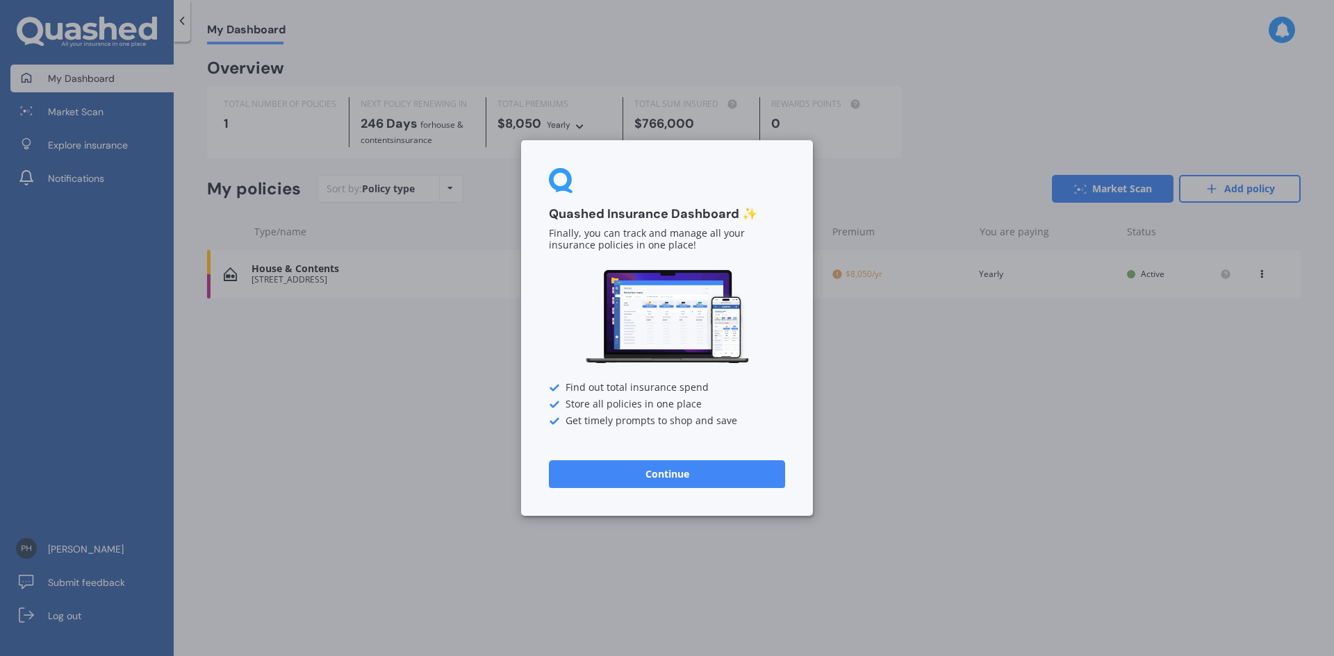
click at [645, 477] on button "Continue" at bounding box center [667, 475] width 236 height 28
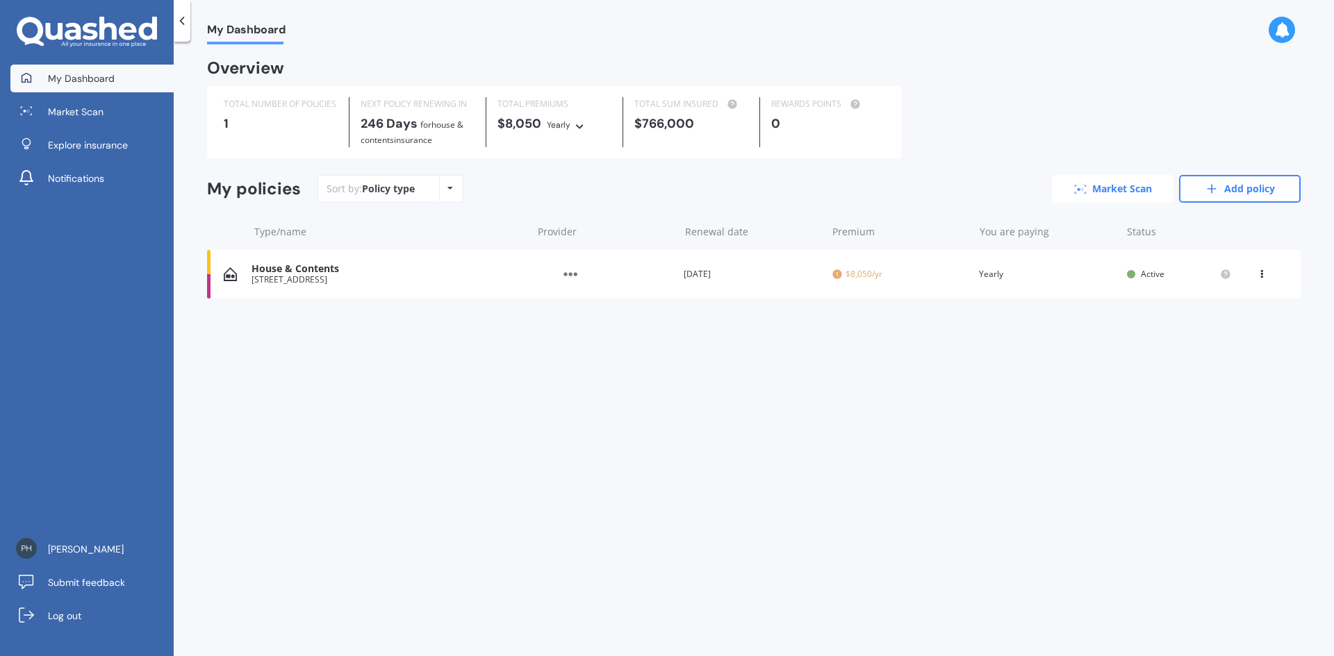
click at [1116, 191] on link "Market Scan" at bounding box center [1113, 189] width 122 height 28
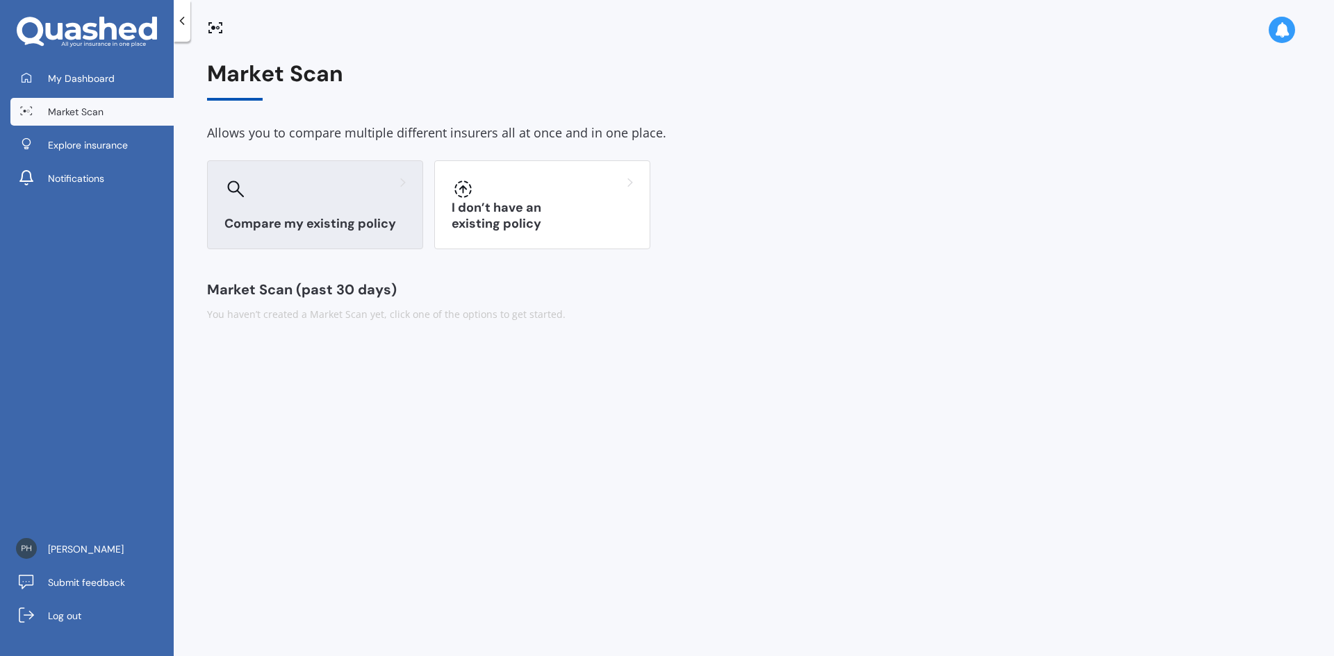
click at [312, 224] on h3 "Compare my existing policy" at bounding box center [314, 224] width 181 height 16
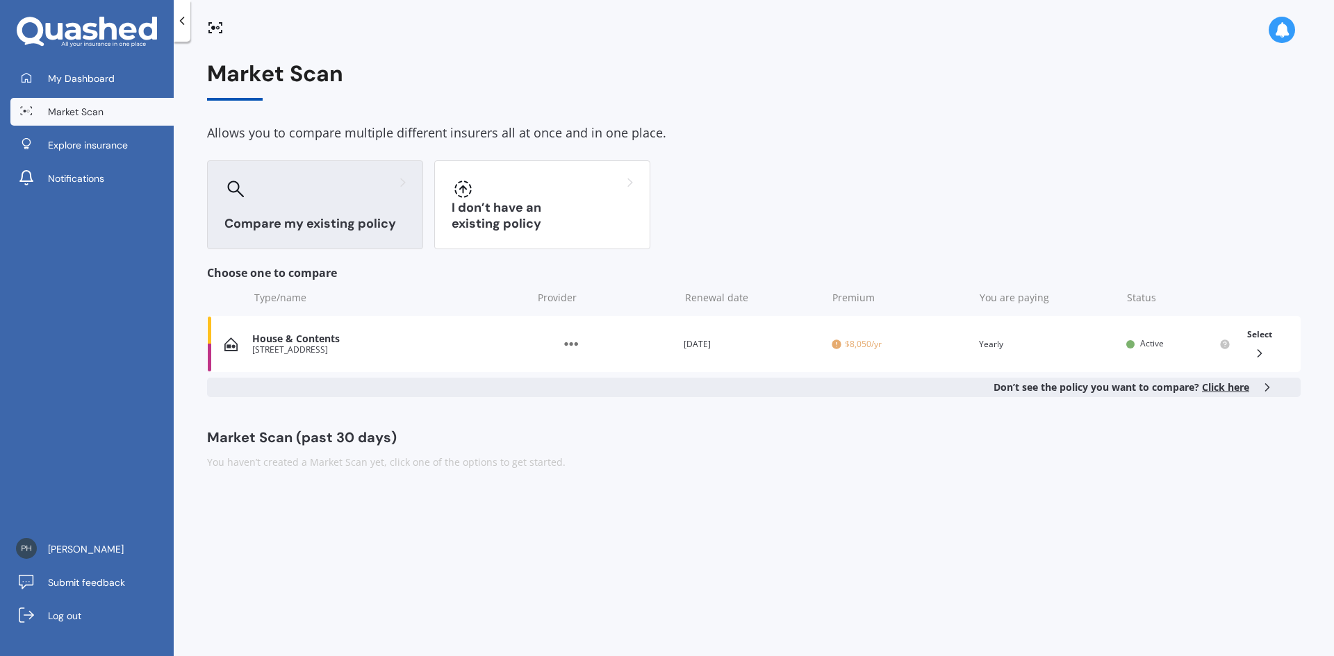
click at [1220, 388] on span "Click here" at bounding box center [1225, 387] width 47 height 13
